Goal: Task Accomplishment & Management: Manage account settings

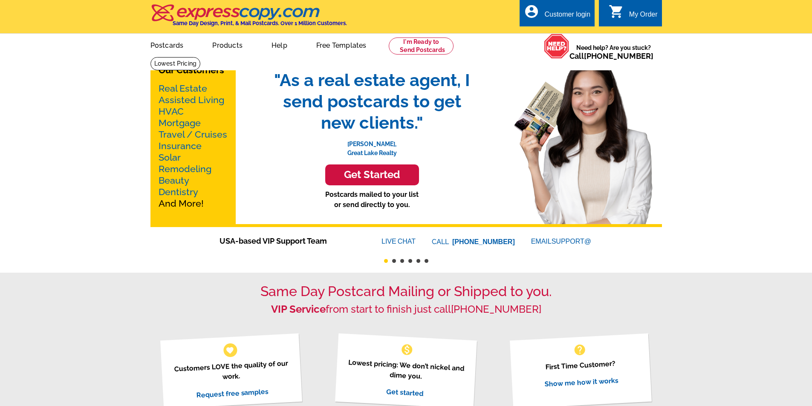
click at [556, 12] on div "Customer login" at bounding box center [567, 17] width 46 height 12
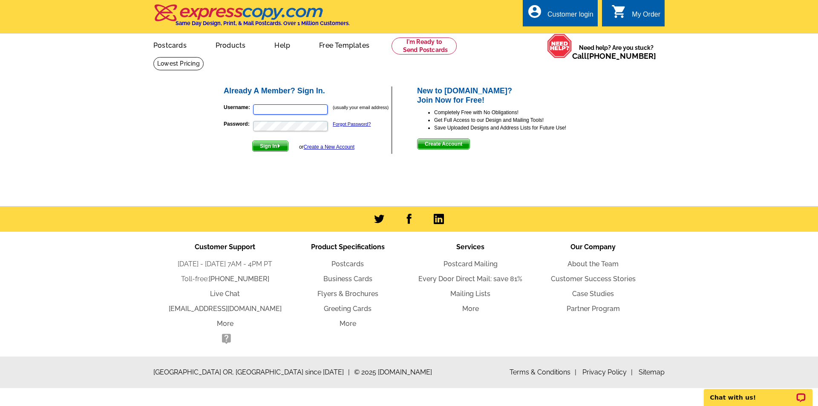
click at [294, 111] on input "Username:" at bounding box center [290, 109] width 75 height 10
type input "n.brown@stonebank.k12.wi.us"
click at [252, 141] on button "Sign In" at bounding box center [270, 146] width 36 height 11
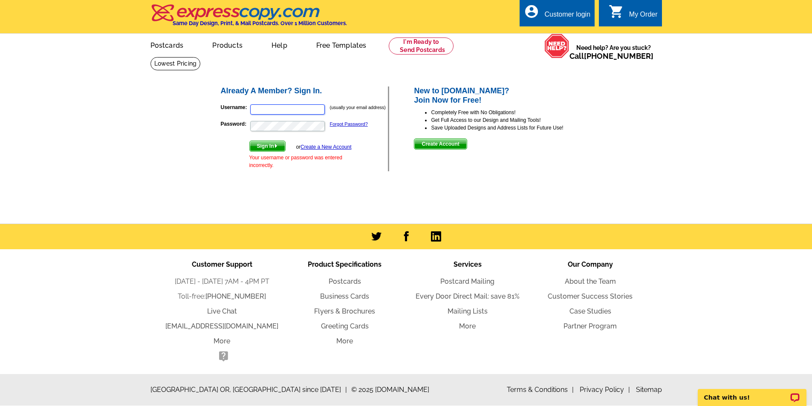
click at [275, 107] on input "Username:" at bounding box center [287, 109] width 75 height 10
click at [284, 108] on input "Username:" at bounding box center [287, 109] width 75 height 10
click at [341, 127] on link "Forgot Password?" at bounding box center [349, 123] width 38 height 5
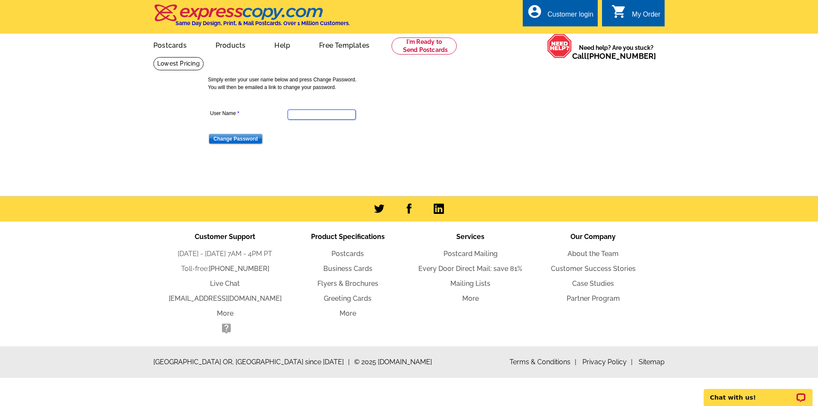
click at [317, 117] on input "User Name" at bounding box center [322, 114] width 68 height 10
type input "n.brown@stonebank.k12.wi.us"
click at [209, 134] on input "Change Password" at bounding box center [236, 139] width 54 height 10
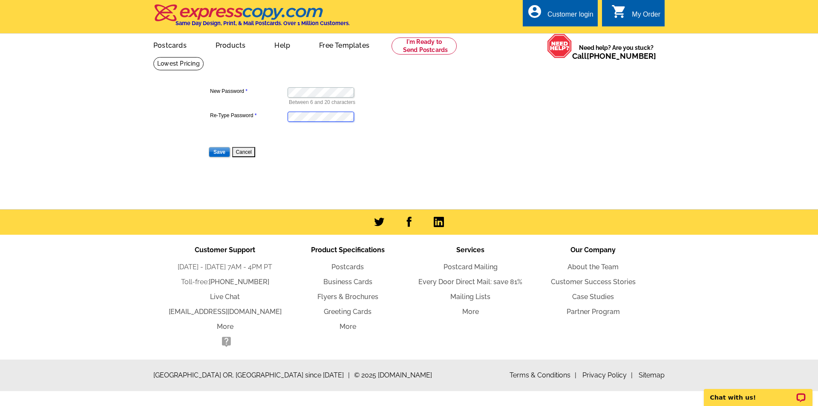
click at [209, 147] on input "Save" at bounding box center [219, 152] width 21 height 10
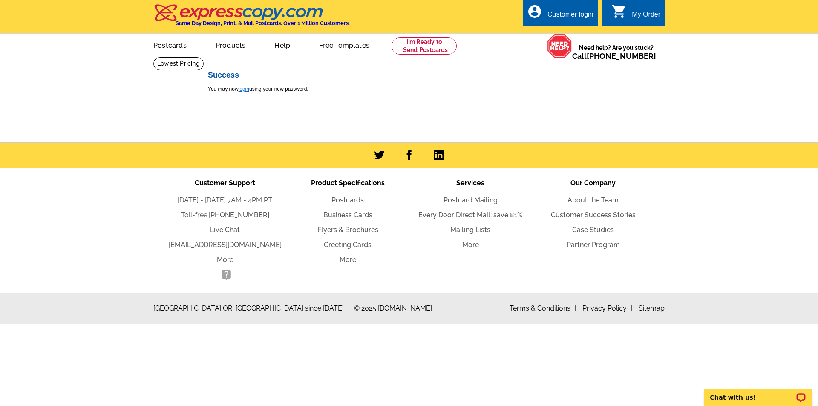
click at [243, 91] on link "login" at bounding box center [244, 89] width 11 height 6
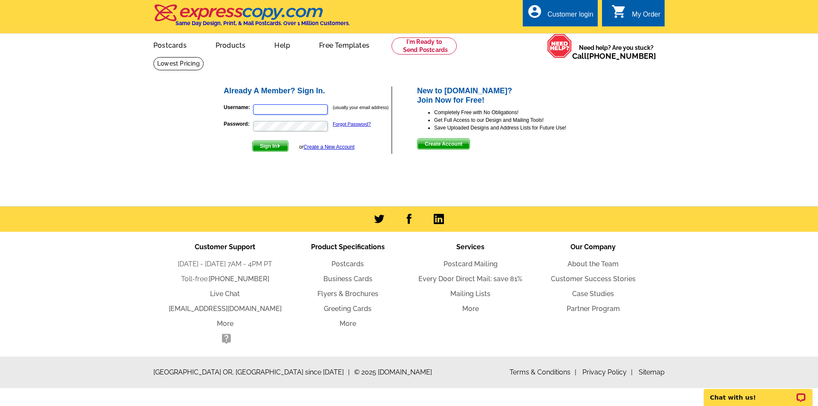
click at [265, 114] on input "Username:" at bounding box center [290, 109] width 75 height 10
type input "n.brown@stonebank.k12.wi.us"
click at [252, 141] on button "Sign In" at bounding box center [270, 146] width 36 height 11
